Goal: Task Accomplishment & Management: Manage account settings

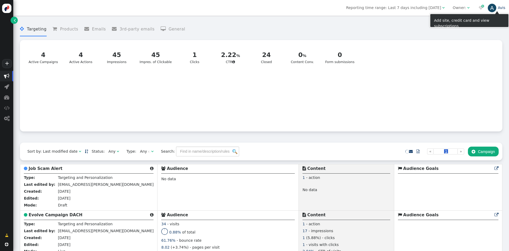
click at [492, 10] on div "A" at bounding box center [492, 8] width 8 height 8
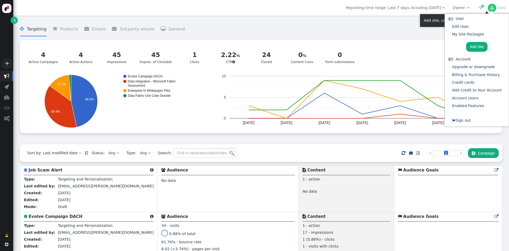
click at [478, 82] on li "Credit cards" at bounding box center [476, 83] width 57 height 8
click at [471, 84] on link "Credit cards" at bounding box center [463, 82] width 23 height 4
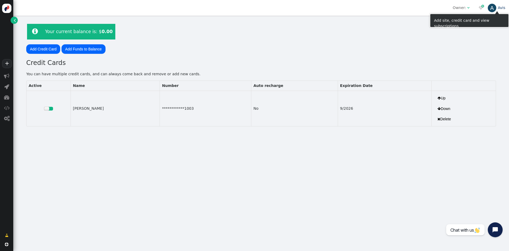
click at [496, 7] on link "A Avis" at bounding box center [497, 8] width 18 height 4
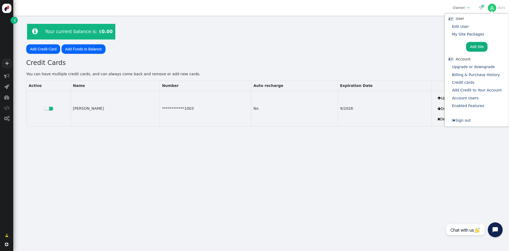
click at [425, 176] on div "**********" at bounding box center [261, 133] width 496 height 235
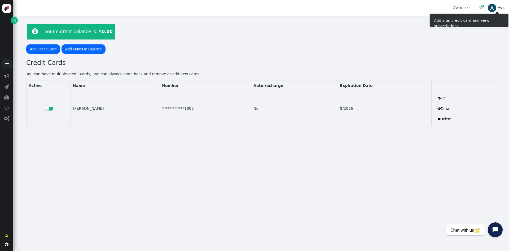
click at [494, 10] on div "A" at bounding box center [492, 8] width 8 height 8
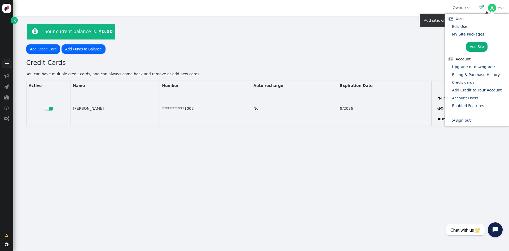
click at [471, 122] on link " Sign out" at bounding box center [461, 120] width 19 height 4
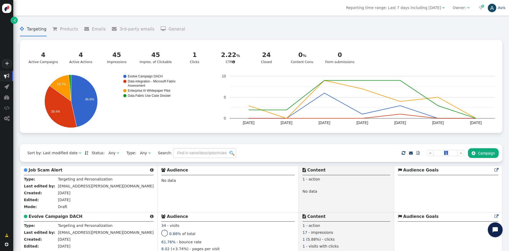
click at [499, 7] on link "A Avis" at bounding box center [497, 8] width 18 height 4
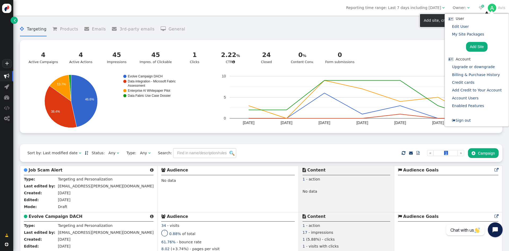
click at [477, 84] on li "Credit cards" at bounding box center [476, 83] width 57 height 8
click at [475, 82] on link "Credit cards" at bounding box center [463, 82] width 23 height 4
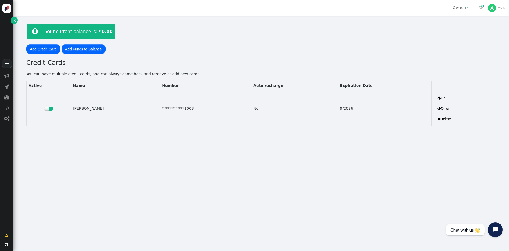
click at [49, 108] on div at bounding box center [46, 109] width 5 height 4
click at [49, 120] on div at bounding box center [49, 119] width 3 height 3
click at [434, 119] on button " Delete" at bounding box center [444, 119] width 21 height 10
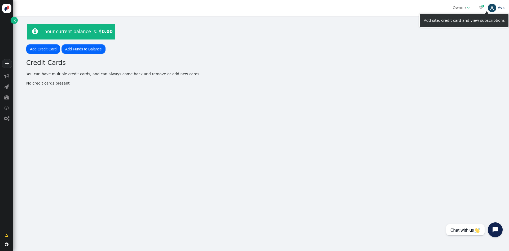
click at [490, 10] on div "A" at bounding box center [492, 8] width 8 height 8
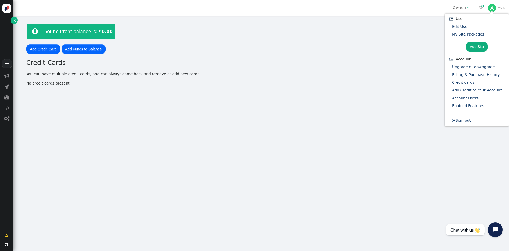
click at [358, 67] on h3 "Credit Cards" at bounding box center [261, 63] width 470 height 10
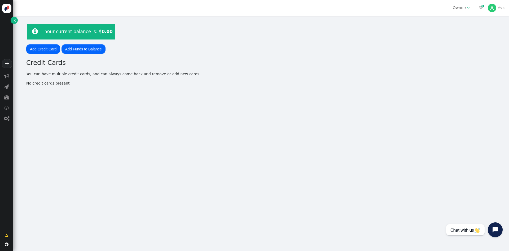
click at [15, 19] on span "" at bounding box center [15, 21] width 2 height 6
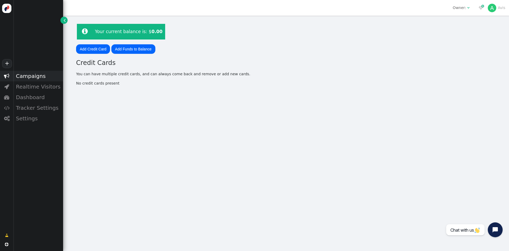
click at [32, 78] on div "Campaigns" at bounding box center [38, 76] width 50 height 11
